Goal: Task Accomplishment & Management: Manage account settings

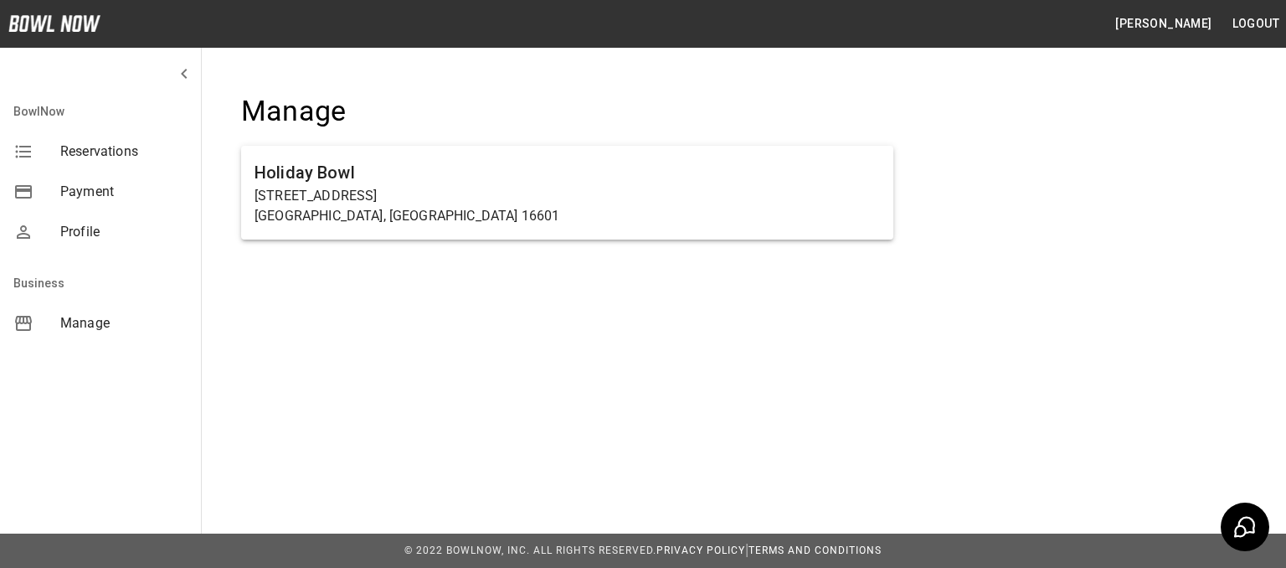
click at [472, 142] on ul "Holiday Bowl [STREET_ADDRESS]" at bounding box center [567, 199] width 652 height 121
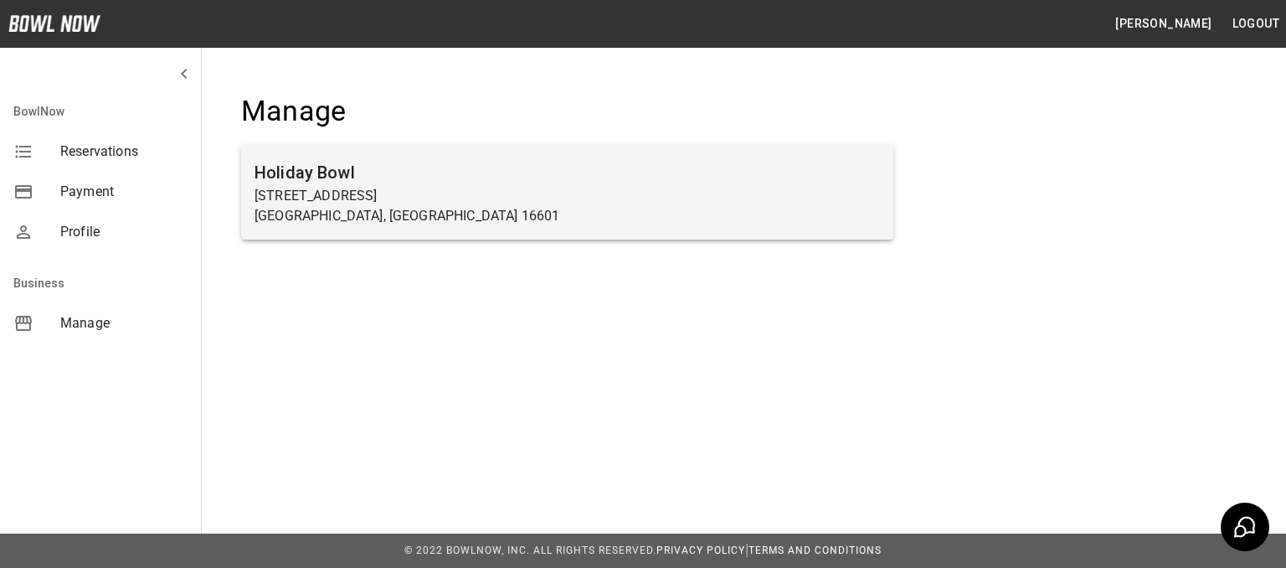
click at [423, 198] on p "[STREET_ADDRESS]" at bounding box center [567, 196] width 625 height 20
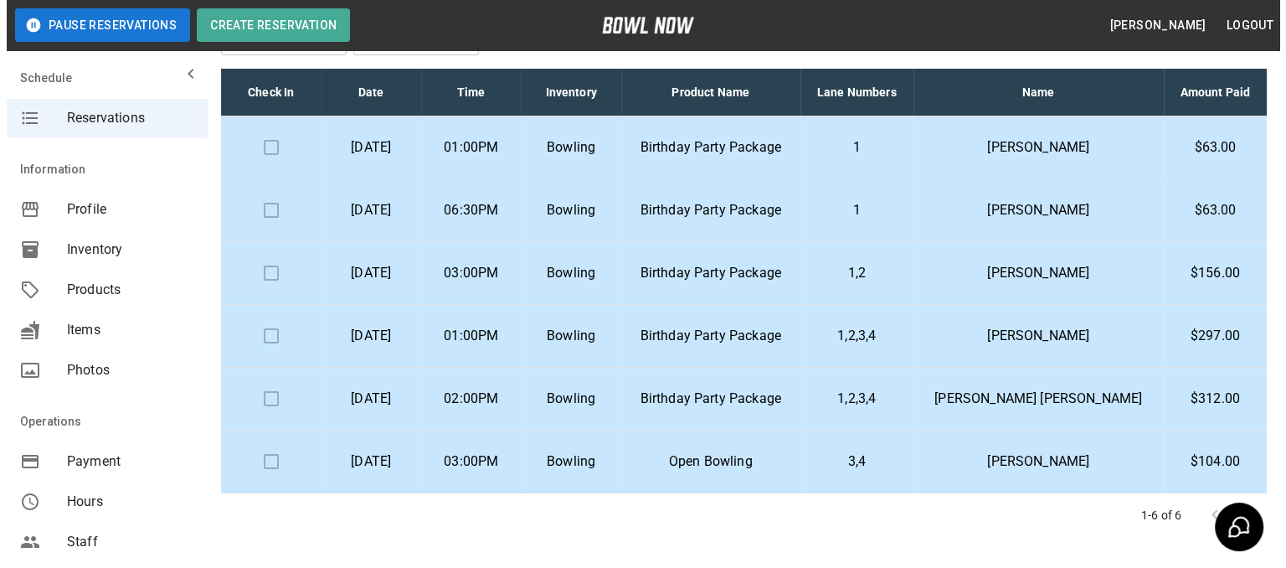
scroll to position [163, 0]
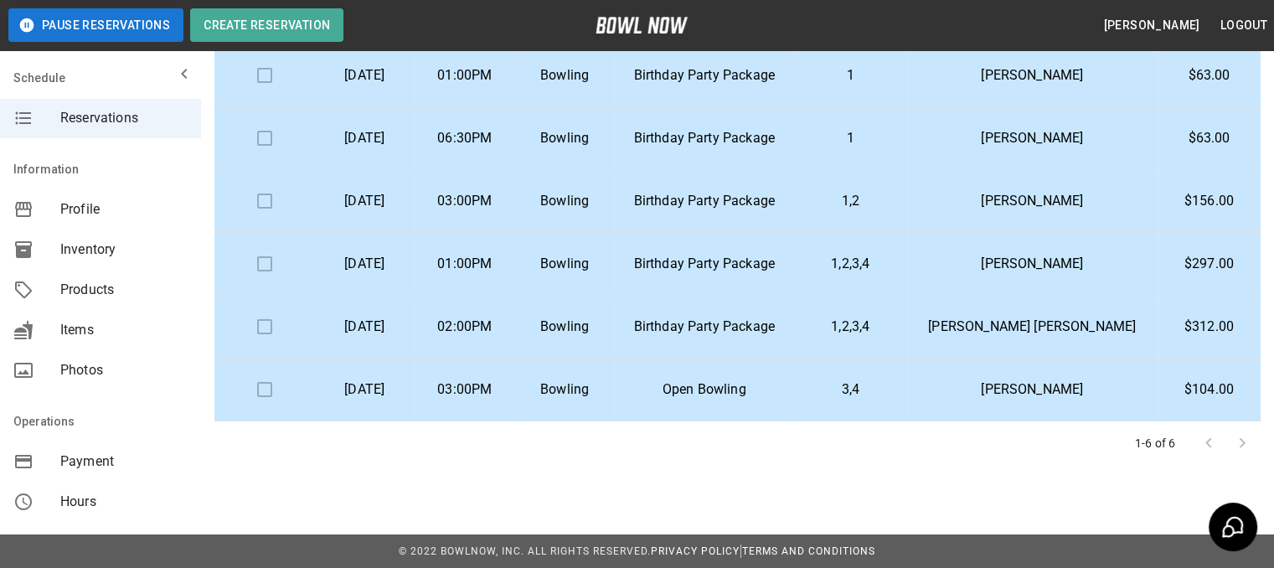
click at [258, 325] on td at bounding box center [264, 327] width 100 height 63
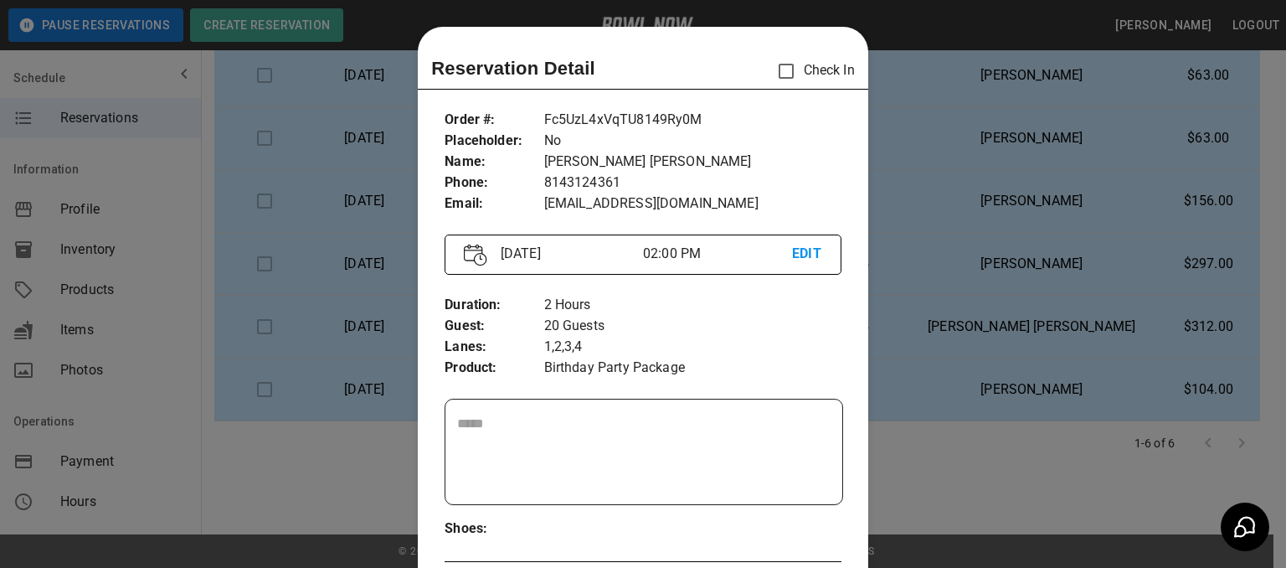
scroll to position [27, 0]
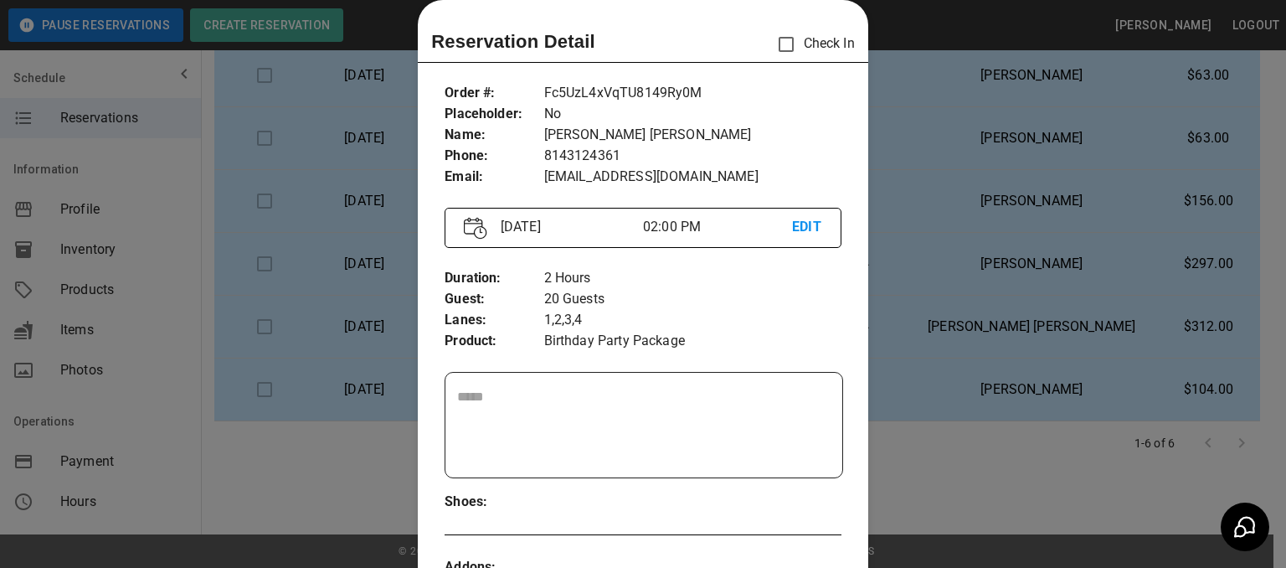
click at [795, 225] on p "EDIT" at bounding box center [807, 227] width 30 height 21
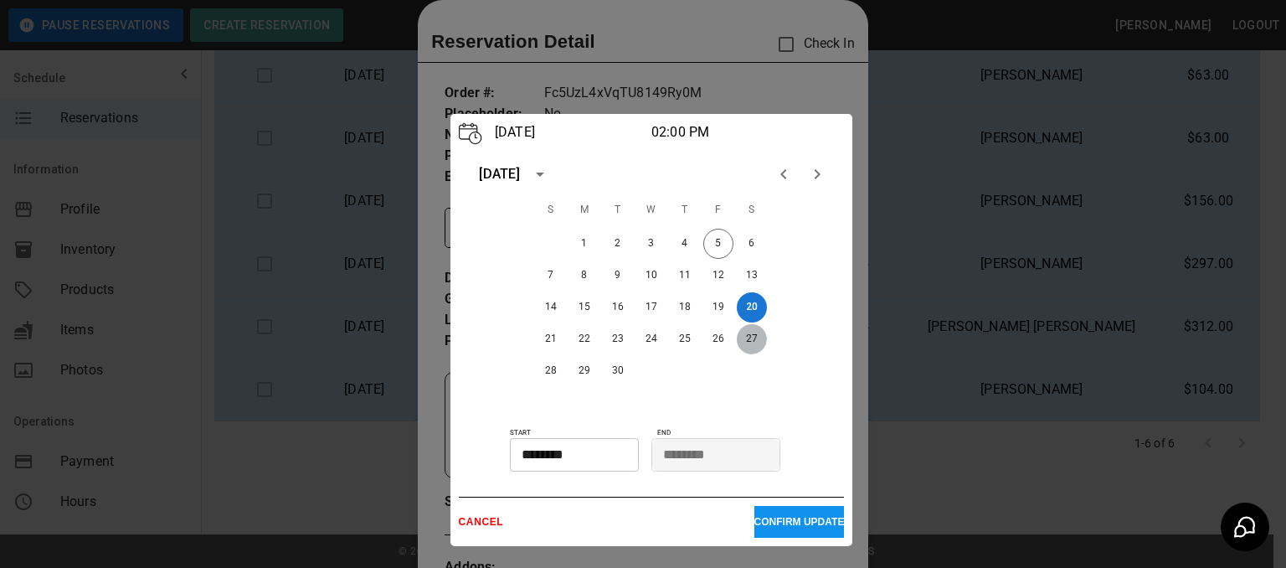
click at [749, 337] on button "27" at bounding box center [752, 339] width 30 height 30
click at [761, 516] on p "CONFIRM UPDATE" at bounding box center [799, 522] width 90 height 12
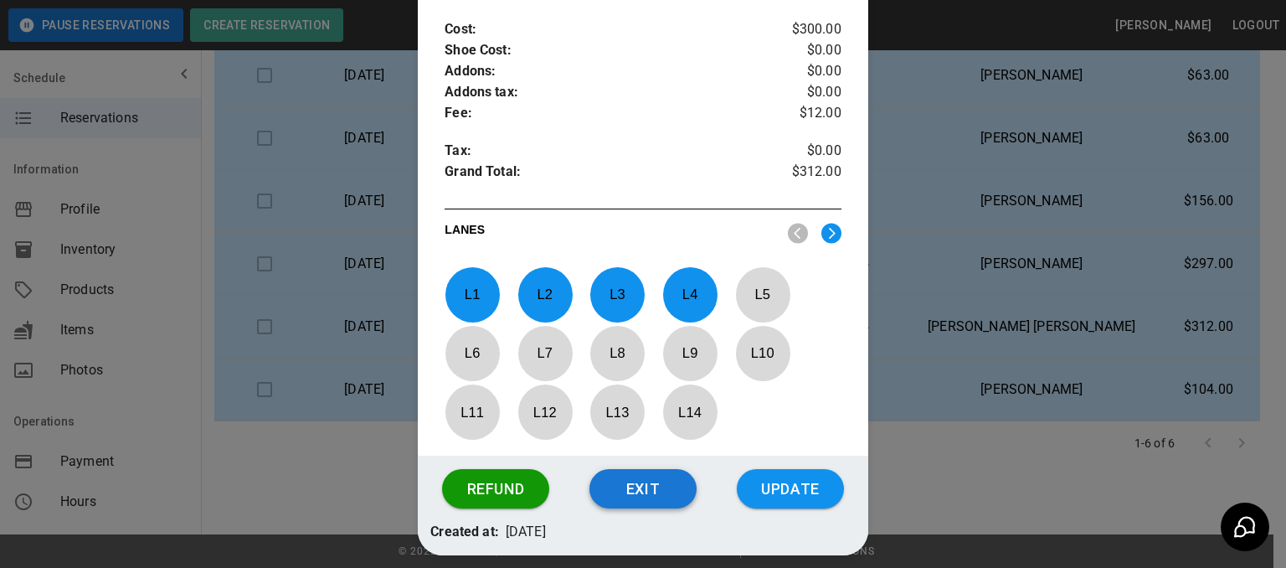
scroll to position [700, 0]
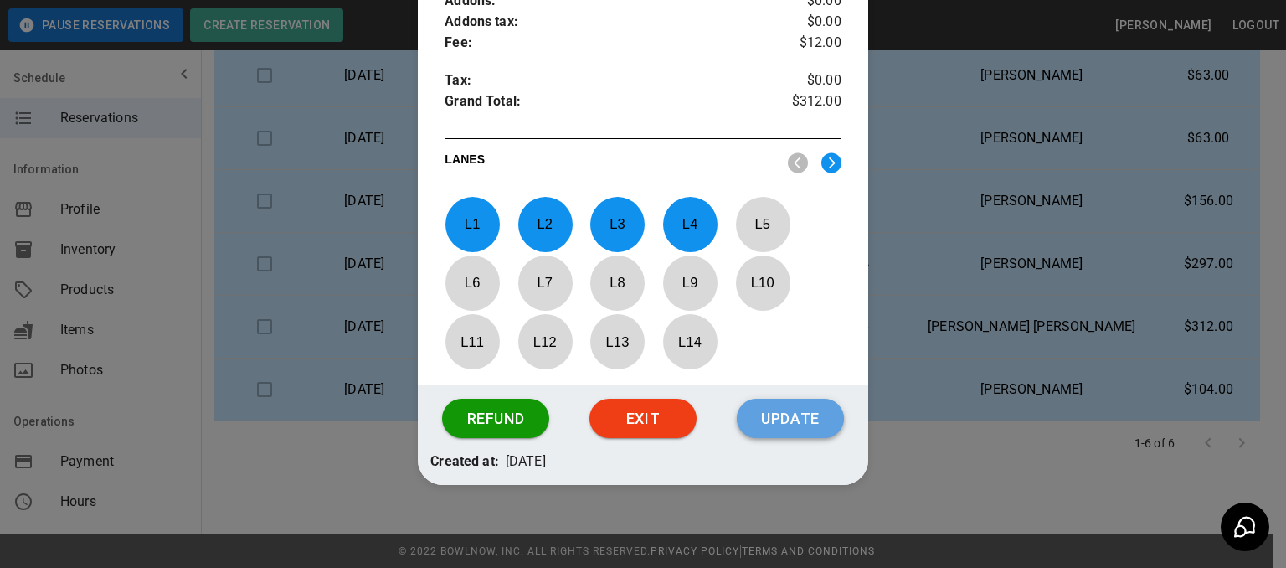
click at [762, 414] on button "Update" at bounding box center [790, 419] width 107 height 40
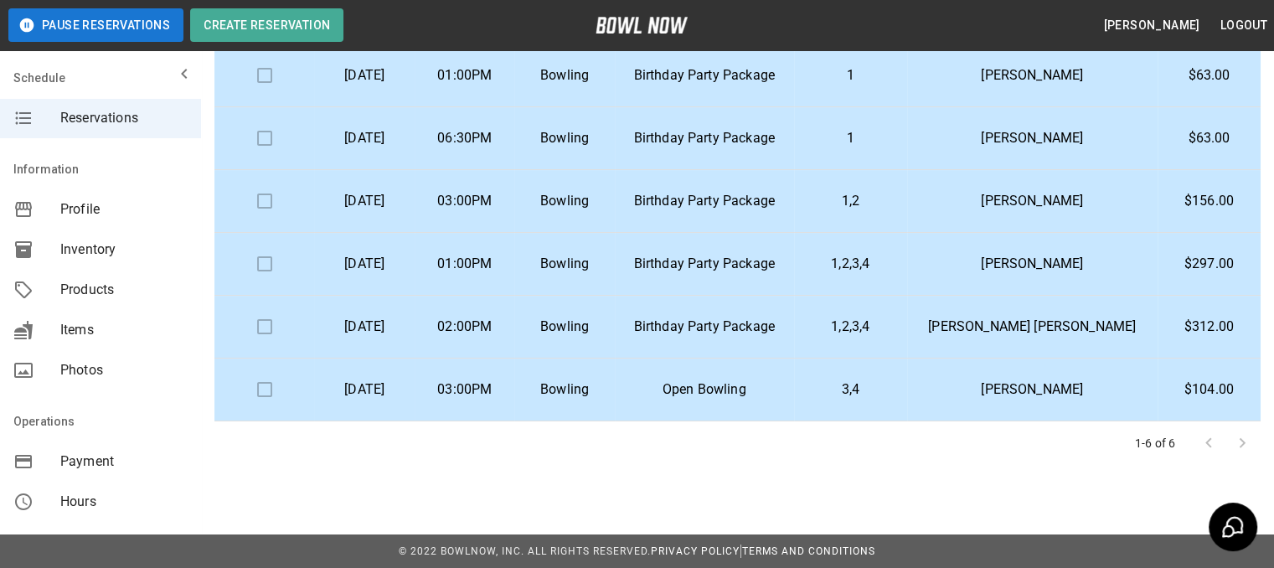
click at [893, 322] on p "1,2,3,4" at bounding box center [850, 327] width 86 height 20
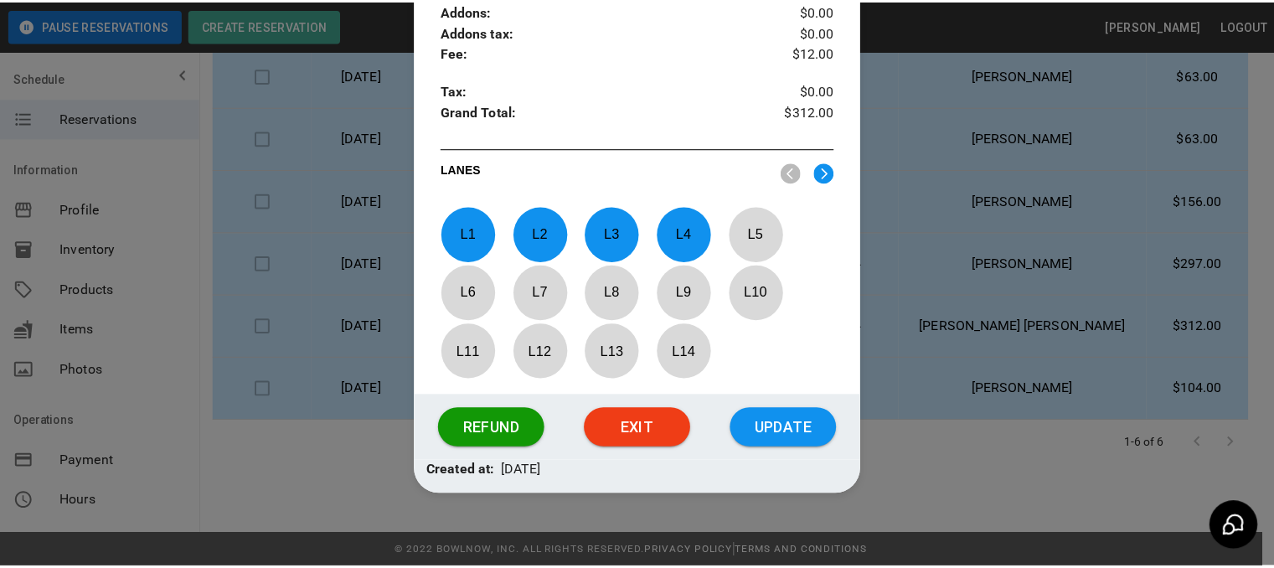
scroll to position [700, 0]
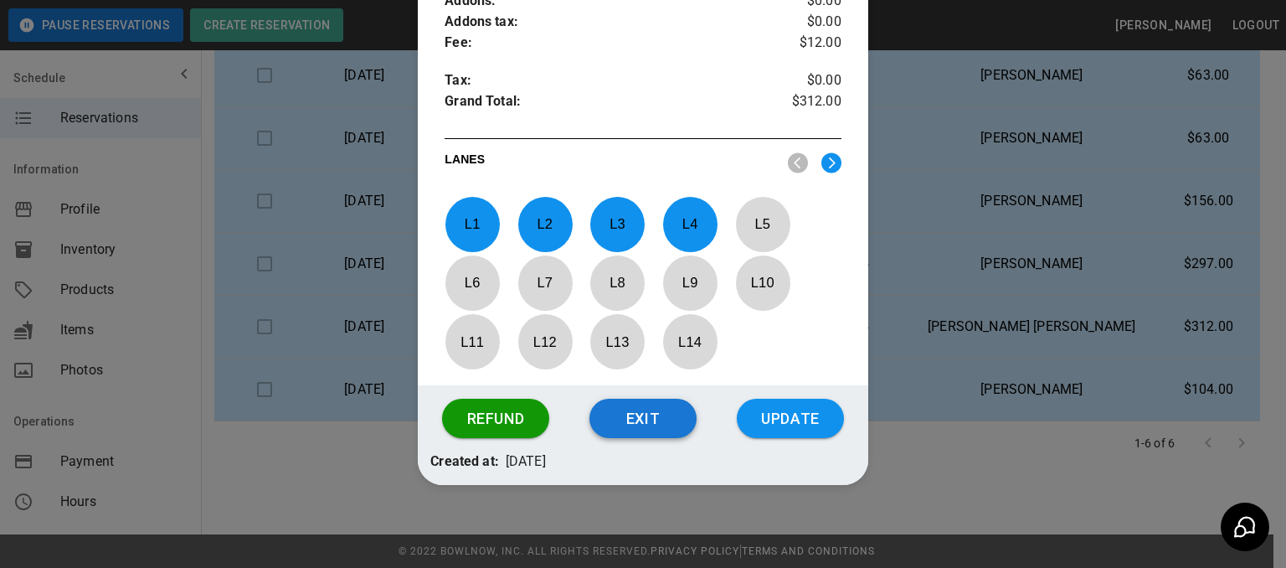
click at [639, 412] on button "Exit" at bounding box center [642, 419] width 107 height 40
